Goal: Information Seeking & Learning: Learn about a topic

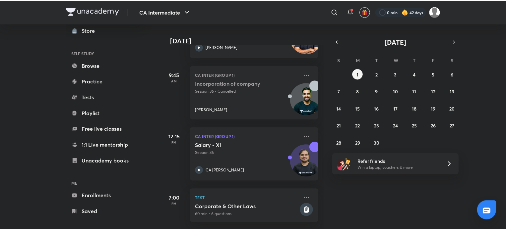
scroll to position [36, 0]
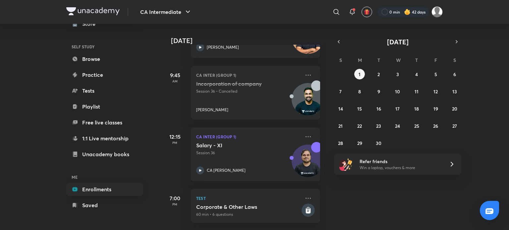
click at [117, 193] on link "Enrollments" at bounding box center [104, 189] width 77 height 13
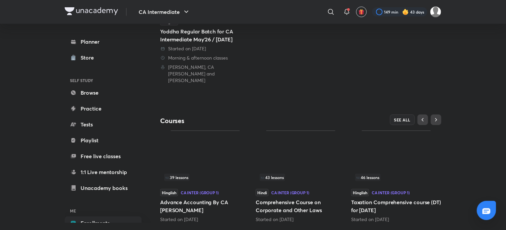
scroll to position [158, 0]
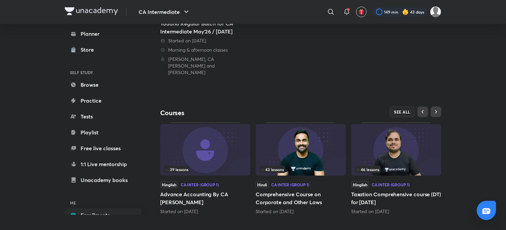
click at [442, 109] on div "CA Intermediate ​ 149 min 43 days Planner Store SELF STUDY Browse Practice Test…" at bounding box center [253, 34] width 506 height 385
click at [408, 110] on span "SEE ALL" at bounding box center [402, 112] width 17 height 5
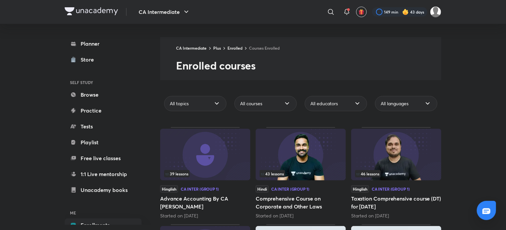
click at [89, 16] on div "CA Intermediate ​ 149 min 43 days" at bounding box center [253, 12] width 376 height 24
click at [100, 10] on img at bounding box center [91, 11] width 53 height 8
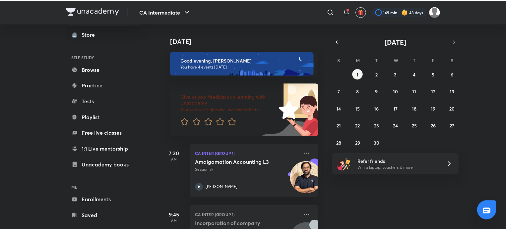
scroll to position [36, 0]
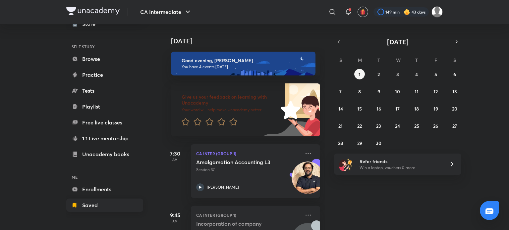
click at [97, 211] on link "Saved" at bounding box center [104, 205] width 77 height 13
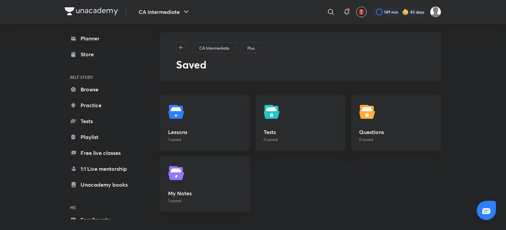
scroll to position [7, 0]
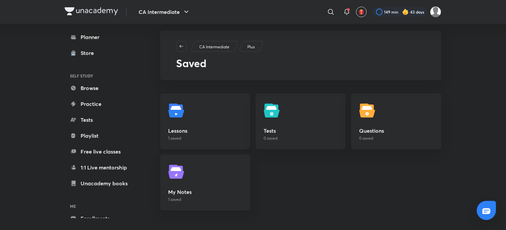
click at [220, 128] on h5 "Lessons" at bounding box center [205, 131] width 74 height 8
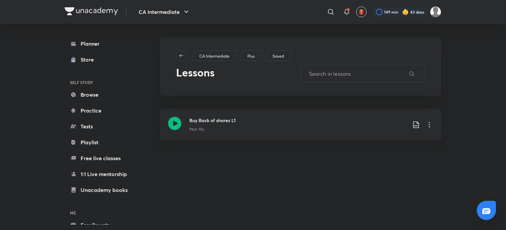
click at [97, 13] on img at bounding box center [91, 11] width 53 height 8
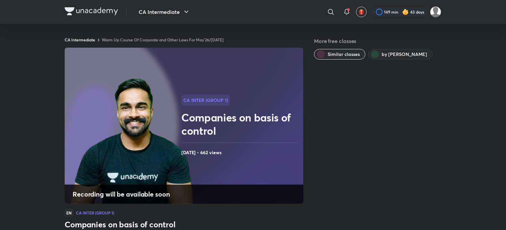
click at [253, 135] on h2 "Companies on basis of control" at bounding box center [240, 124] width 119 height 27
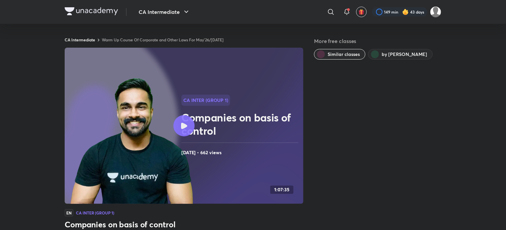
click at [188, 123] on div at bounding box center [183, 125] width 21 height 21
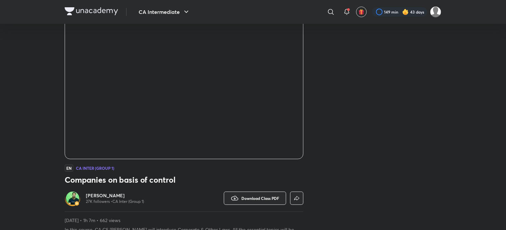
scroll to position [88, 0]
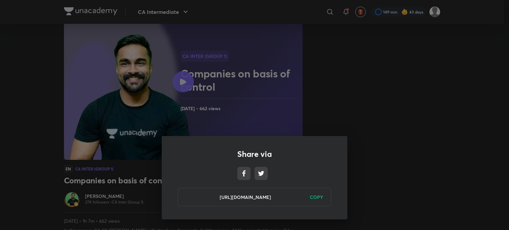
click at [358, 171] on div "Share via https://unacademy.com/class/companies-on-basis-of-control/LQ5DJJV9 CO…" at bounding box center [254, 115] width 509 height 230
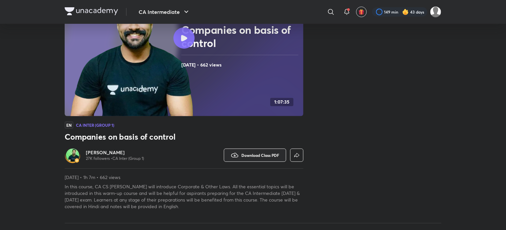
scroll to position [88, 0]
click at [300, 152] on icon "button" at bounding box center [297, 155] width 8 height 8
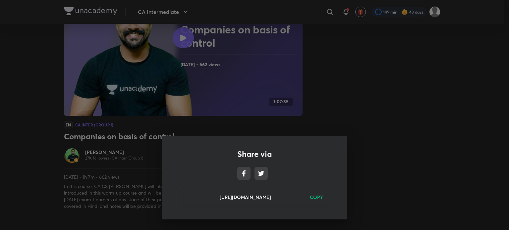
click at [418, 81] on div "Share via https://unacademy.com/class/companies-on-basis-of-control/LQ5DJJV9 CO…" at bounding box center [254, 115] width 509 height 230
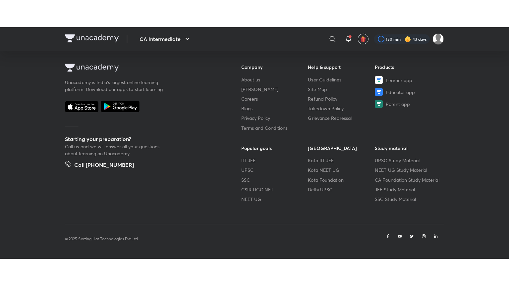
scroll to position [349, 0]
